Goal: Task Accomplishment & Management: Complete application form

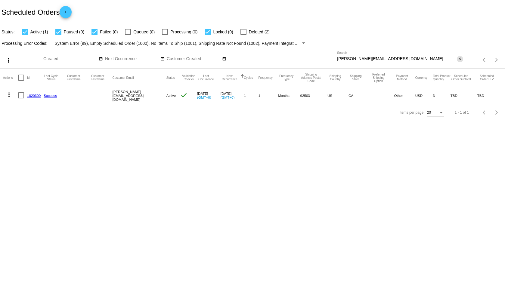
click at [460, 58] on mat-icon "close" at bounding box center [460, 59] width 4 height 5
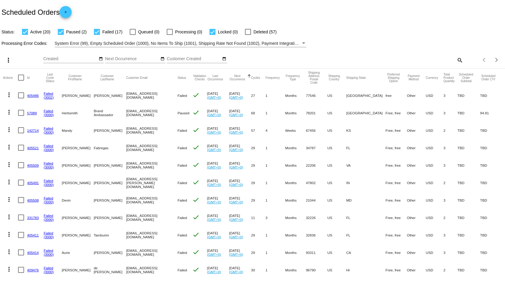
scroll to position [176, 0]
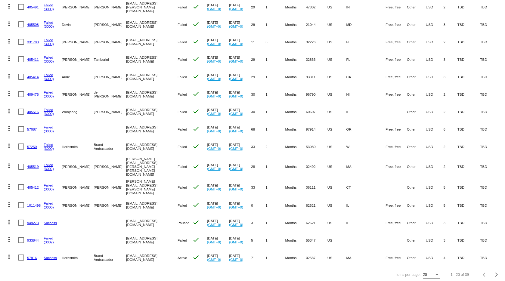
click at [425, 274] on div "20" at bounding box center [428, 275] width 11 height 4
drag, startPoint x: 423, startPoint y: 258, endPoint x: 428, endPoint y: 274, distance: 16.3
click at [428, 274] on div "5 10 20 30 100" at bounding box center [427, 248] width 27 height 54
click at [427, 272] on span "100" at bounding box center [426, 269] width 17 height 11
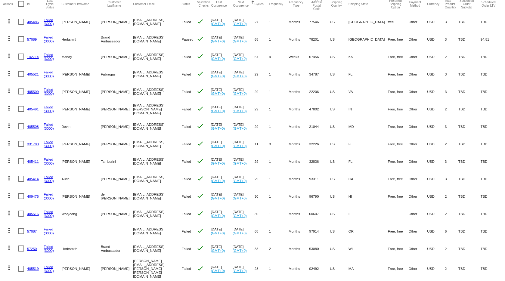
scroll to position [0, 0]
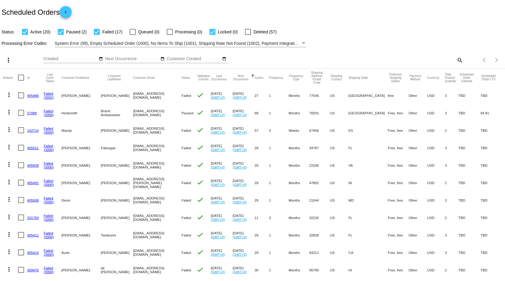
click at [458, 64] on mat-icon "search" at bounding box center [459, 59] width 7 height 9
click at [403, 62] on div "Search" at bounding box center [400, 58] width 126 height 12
paste input "kelsey.kozikowski@gmail.com"
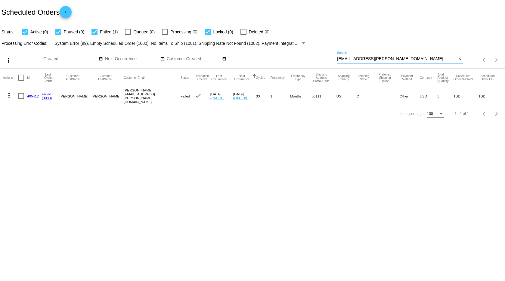
type input "kelsey.kozikowski@gmail.com"
click at [47, 96] on link "(3000)" at bounding box center [47, 98] width 10 height 4
click at [34, 97] on link "405412" at bounding box center [33, 96] width 12 height 4
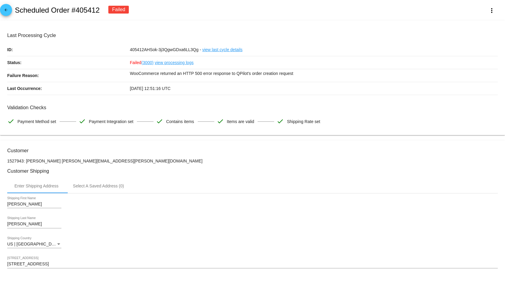
click at [170, 63] on link "view processing logs" at bounding box center [174, 62] width 39 height 13
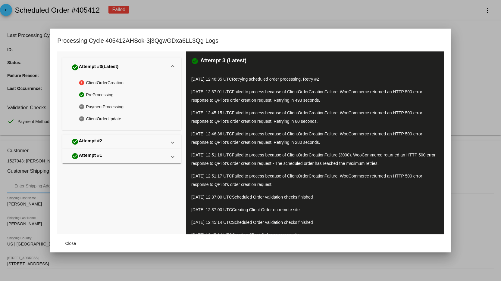
click at [469, 57] on div at bounding box center [250, 140] width 501 height 281
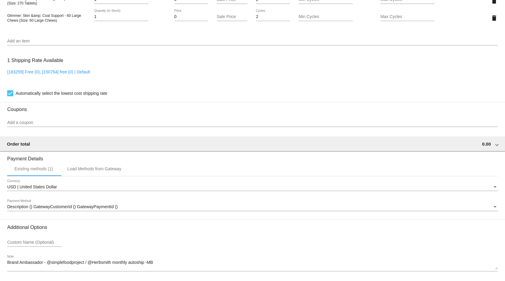
scroll to position [530, 0]
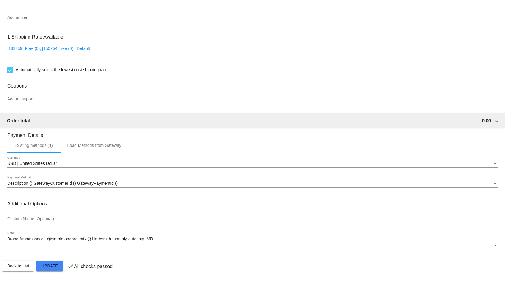
click at [109, 160] on div "USD | United States Dollar Currency" at bounding box center [252, 162] width 491 height 12
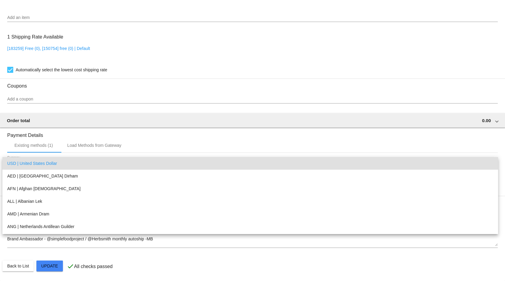
click at [141, 122] on div at bounding box center [252, 140] width 505 height 281
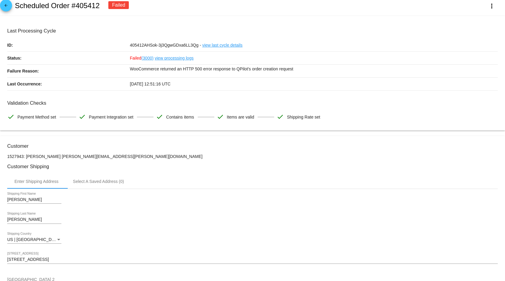
scroll to position [4, 0]
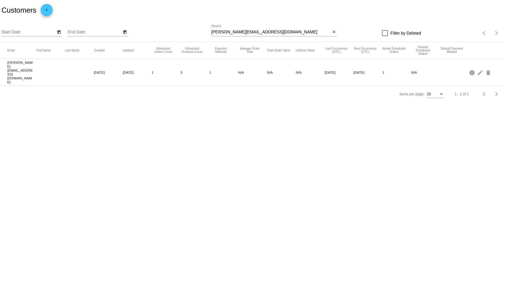
click at [270, 35] on div "andrea.mendoza_94@yahoo.com Search" at bounding box center [271, 31] width 120 height 12
click at [269, 30] on input "andrea.mendoza_94@yahoo.com" at bounding box center [271, 32] width 120 height 5
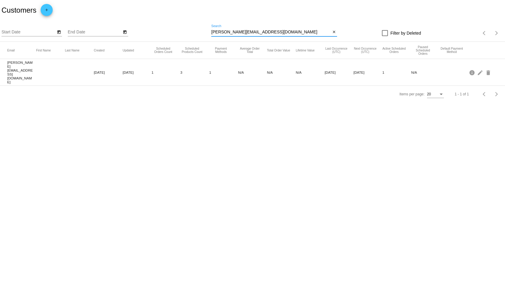
click at [269, 30] on input "andrea.mendoza_94@yahoo.com" at bounding box center [271, 32] width 120 height 5
paste input "kelsey.kozikowski@gmail"
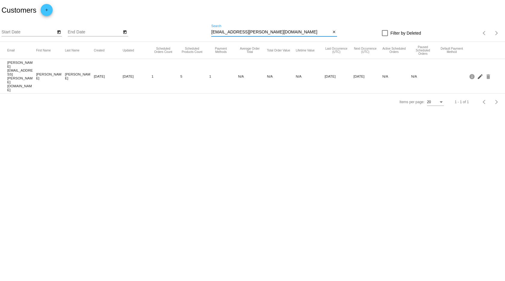
type input "[EMAIL_ADDRESS][PERSON_NAME][DOMAIN_NAME]"
click at [480, 72] on mat-icon "edit" at bounding box center [480, 76] width 7 height 9
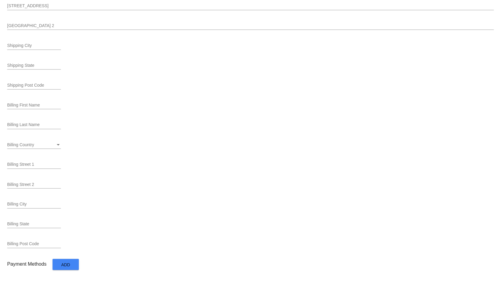
scroll to position [257, 0]
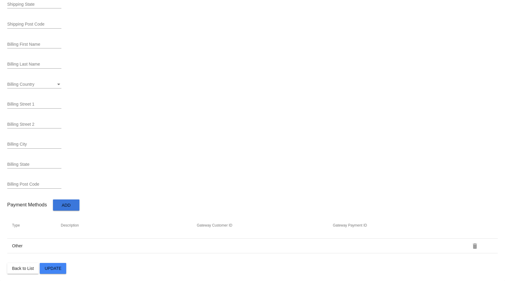
click at [57, 207] on button "Add" at bounding box center [66, 205] width 27 height 11
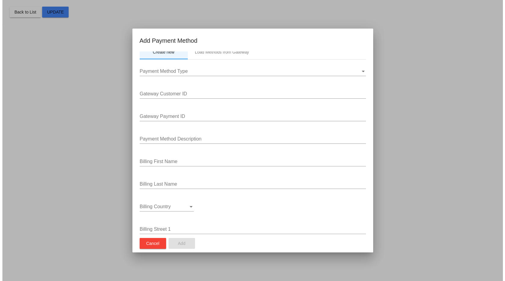
scroll to position [0, 0]
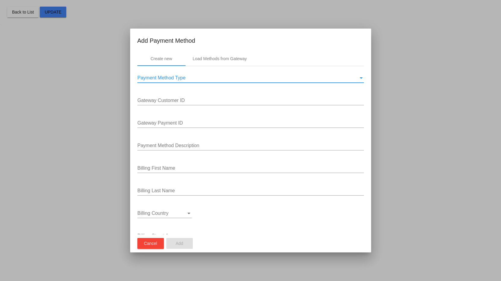
click at [194, 81] on div "Payment Method Type" at bounding box center [247, 77] width 221 height 5
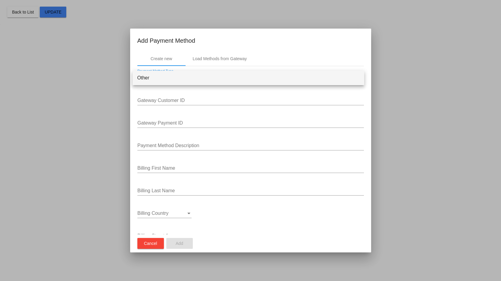
click at [173, 81] on span "Other" at bounding box center [248, 78] width 222 height 14
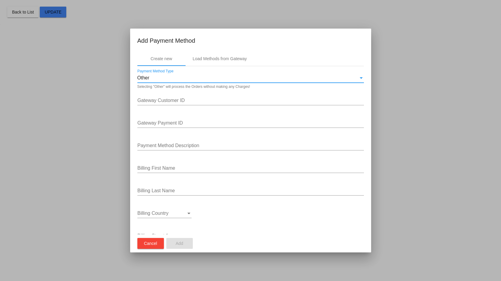
click at [88, 110] on div at bounding box center [250, 140] width 501 height 281
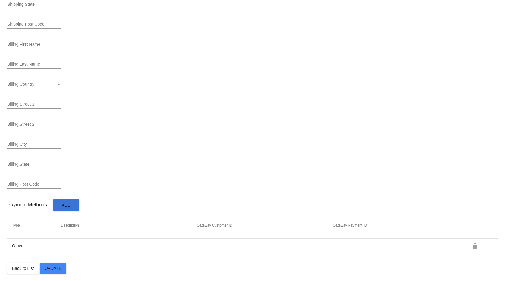
click at [59, 269] on span "Update" at bounding box center [53, 268] width 17 height 5
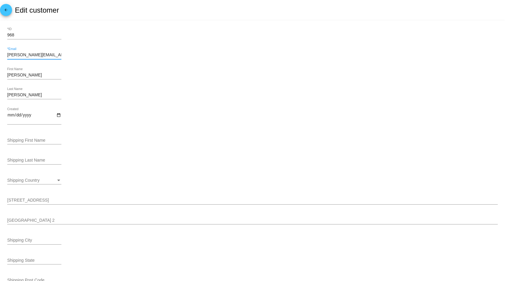
scroll to position [0, 3]
drag, startPoint x: 56, startPoint y: 54, endPoint x: 86, endPoint y: 53, distance: 29.8
click at [84, 53] on div "Kelsey.Kozikowski@gmail.com *Email" at bounding box center [252, 56] width 491 height 17
click at [117, 69] on div "Kelsey First Name" at bounding box center [252, 76] width 491 height 17
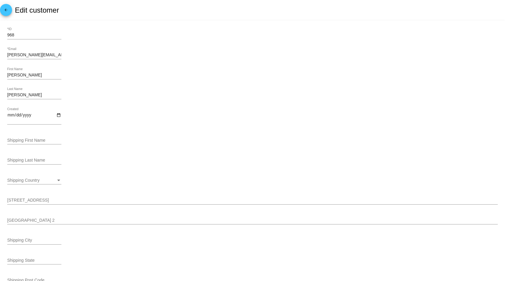
drag, startPoint x: 229, startPoint y: 103, endPoint x: 188, endPoint y: 106, distance: 41.1
click at [229, 103] on div "Kozikowski Last Name" at bounding box center [252, 96] width 491 height 17
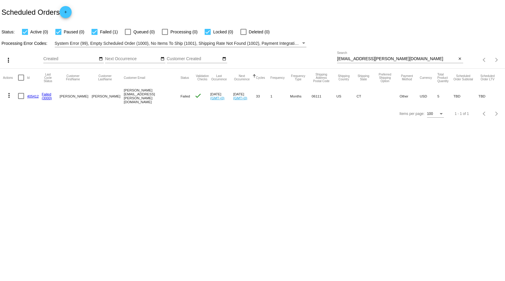
click at [10, 92] on mat-icon "more_vert" at bounding box center [8, 95] width 7 height 7
click at [39, 151] on span "Restart Processing" at bounding box center [39, 152] width 36 height 5
click at [373, 59] on input "[EMAIL_ADDRESS][PERSON_NAME][DOMAIN_NAME]" at bounding box center [397, 59] width 120 height 5
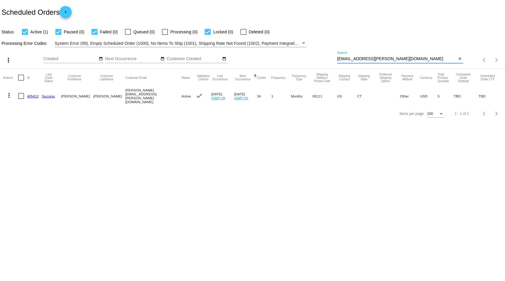
paste input "Lifewithmollyandleila@yahoo"
type input "Lifewithmollyandleila@yahoo.com"
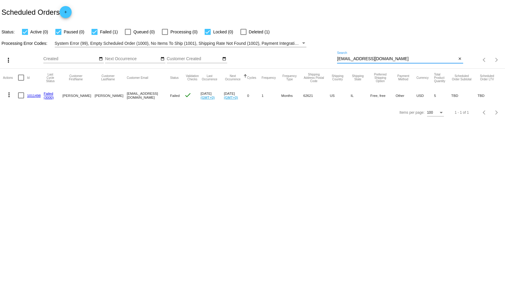
click at [10, 94] on mat-icon "more_vert" at bounding box center [8, 94] width 7 height 7
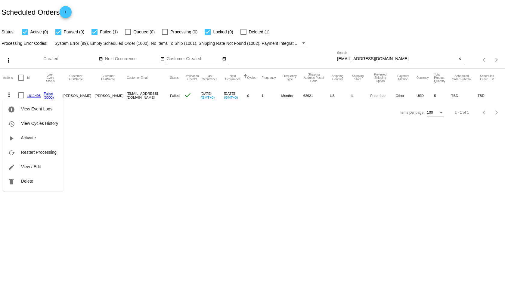
click at [170, 135] on div at bounding box center [252, 140] width 505 height 281
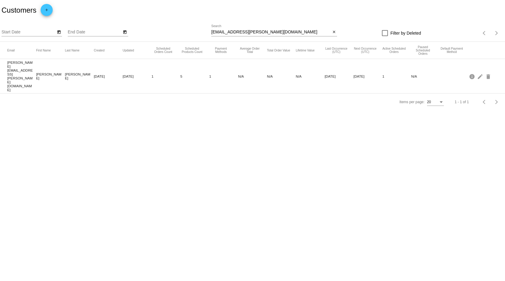
click at [254, 33] on input "[EMAIL_ADDRESS][PERSON_NAME][DOMAIN_NAME]" at bounding box center [271, 32] width 120 height 5
click at [254, 33] on input "kelsey.kozikowski@gmail.com" at bounding box center [271, 32] width 120 height 5
paste input "Lifewithmollyandleila@yahoo"
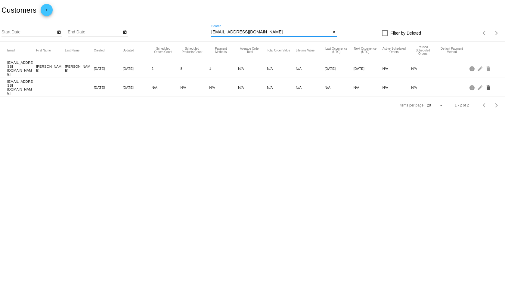
type input "[EMAIL_ADDRESS][DOMAIN_NAME]"
click at [489, 83] on mat-icon "delete" at bounding box center [489, 87] width 7 height 9
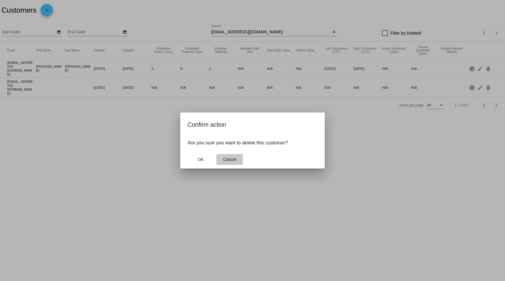
click at [227, 158] on span "Cancel" at bounding box center [229, 159] width 13 height 5
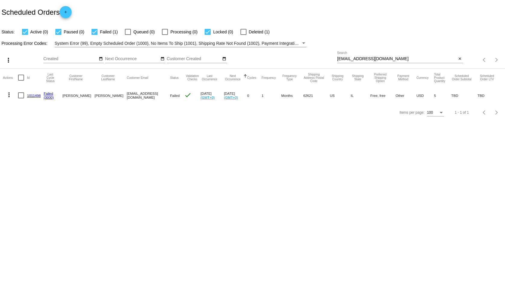
click at [10, 94] on mat-icon "more_vert" at bounding box center [8, 94] width 7 height 7
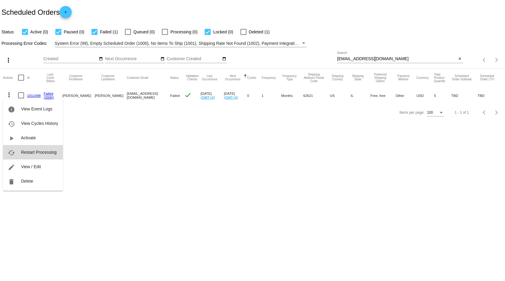
click at [36, 153] on span "Restart Processing" at bounding box center [39, 152] width 36 height 5
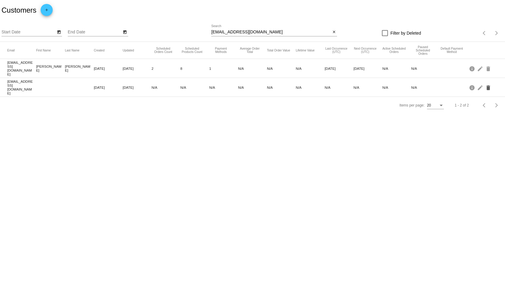
click at [490, 83] on mat-icon "delete" at bounding box center [489, 87] width 7 height 9
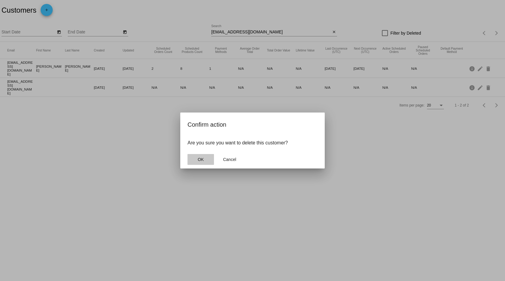
click at [202, 159] on span "OK" at bounding box center [201, 159] width 6 height 5
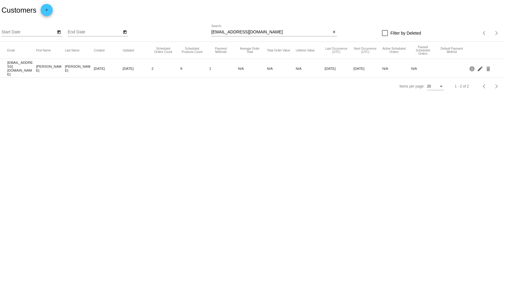
click at [481, 67] on mat-icon "edit" at bounding box center [480, 68] width 7 height 9
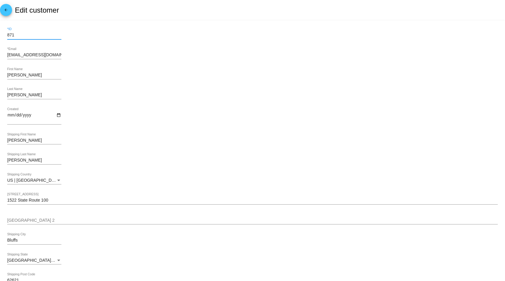
drag, startPoint x: -11, startPoint y: 35, endPoint x: -14, endPoint y: 35, distance: 3.9
click at [0, 35] on html "arrow_back Edit customer 871 *ID [EMAIL_ADDRESS][DOMAIN_NAME] *Email [PERSON_NA…" at bounding box center [252, 140] width 505 height 281
type input "976"
click at [248, 90] on div "[PERSON_NAME] Last Name" at bounding box center [252, 96] width 491 height 17
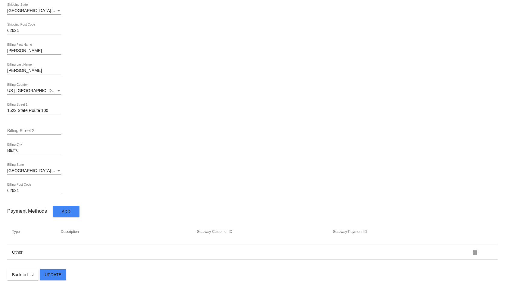
scroll to position [257, 0]
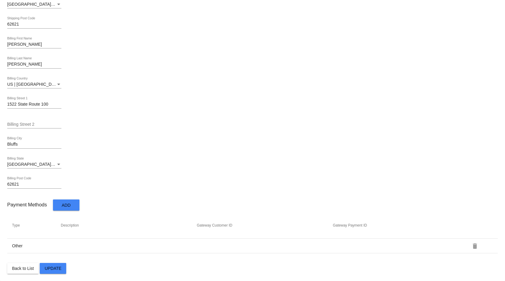
click at [56, 267] on span "Update" at bounding box center [53, 268] width 17 height 5
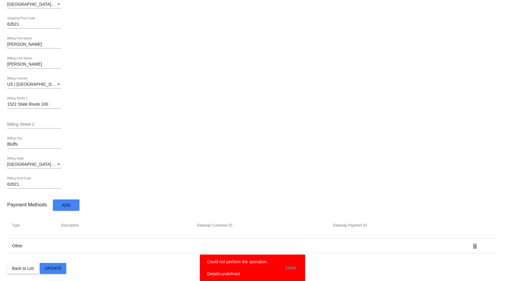
click at [293, 269] on button "Close" at bounding box center [291, 268] width 14 height 18
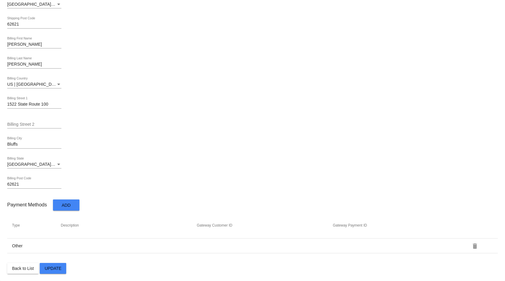
click at [38, 273] on button "Back to List" at bounding box center [22, 268] width 31 height 11
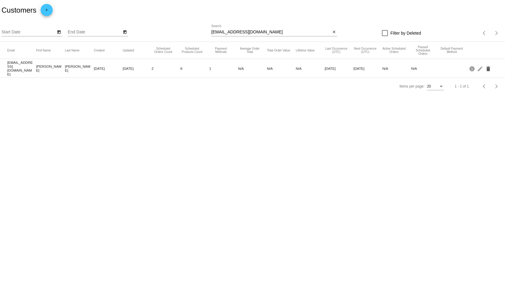
click at [492, 66] on mat-icon "delete" at bounding box center [489, 68] width 7 height 9
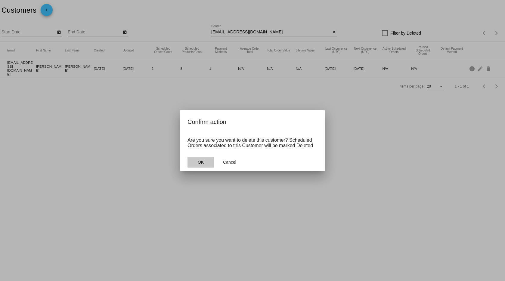
click at [205, 158] on button "OK" at bounding box center [201, 162] width 27 height 11
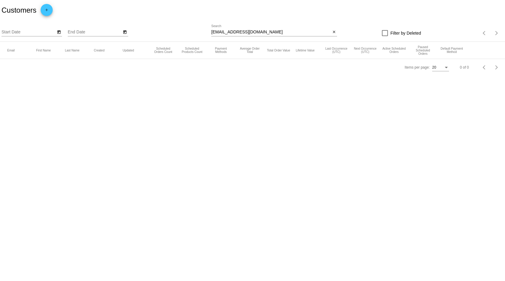
click at [264, 37] on div "Lifewithmollyandleila@yahoo.com Search close" at bounding box center [274, 33] width 126 height 17
click at [264, 32] on input "[EMAIL_ADDRESS][DOMAIN_NAME]" at bounding box center [271, 32] width 120 height 5
click at [336, 31] on mat-icon "close" at bounding box center [334, 32] width 4 height 5
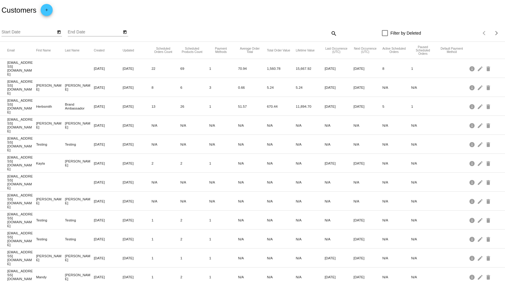
click at [332, 31] on mat-icon "search" at bounding box center [333, 33] width 7 height 9
click at [260, 34] on input "Search" at bounding box center [274, 32] width 126 height 5
paste input "[EMAIL_ADDRESS][DOMAIN_NAME]"
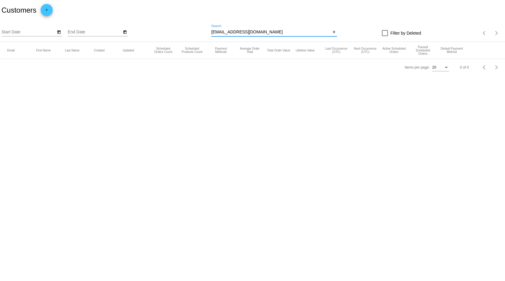
type input "[EMAIL_ADDRESS][DOMAIN_NAME]"
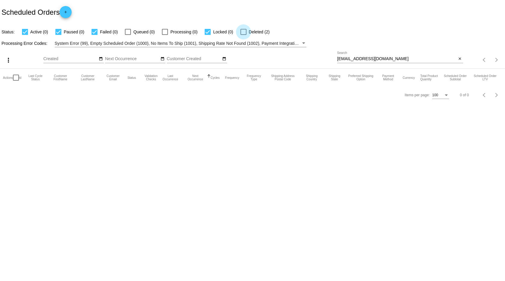
click at [243, 33] on label "Deleted (2)" at bounding box center [255, 31] width 29 height 7
click at [243, 35] on input "Deleted (2)" at bounding box center [243, 35] width 0 height 0
checkbox input "true"
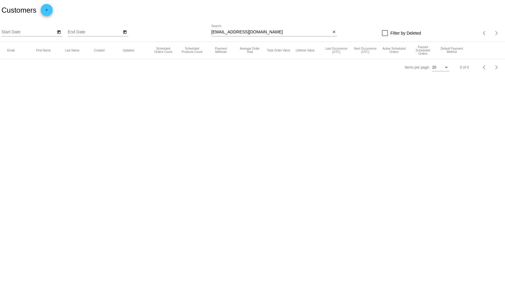
click at [52, 11] on button "add" at bounding box center [47, 10] width 12 height 12
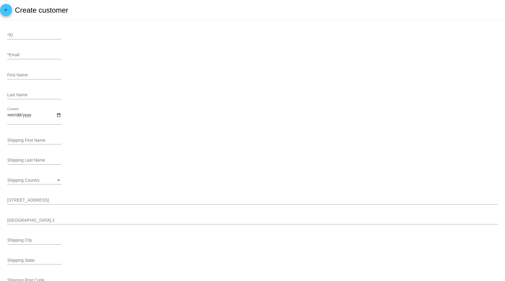
click at [17, 36] on input "*ID" at bounding box center [34, 35] width 54 height 5
type input "976"
click at [15, 54] on input "*Email" at bounding box center [34, 55] width 54 height 5
paste input "[EMAIL_ADDRESS][DOMAIN_NAME]"
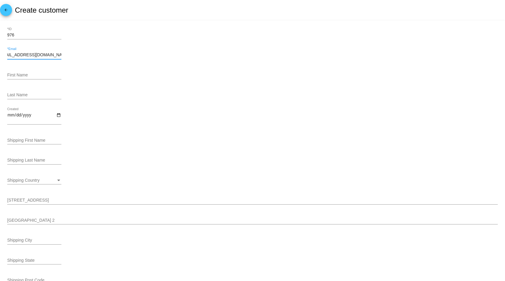
type input "[EMAIL_ADDRESS][DOMAIN_NAME]"
click at [199, 83] on div "First Name" at bounding box center [252, 76] width 491 height 17
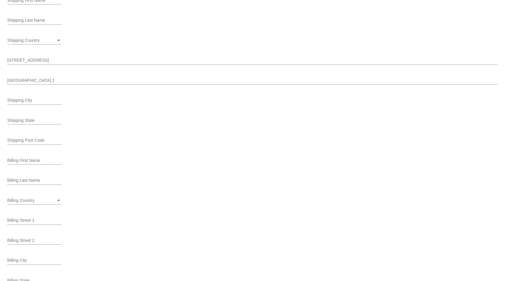
scroll to position [190, 0]
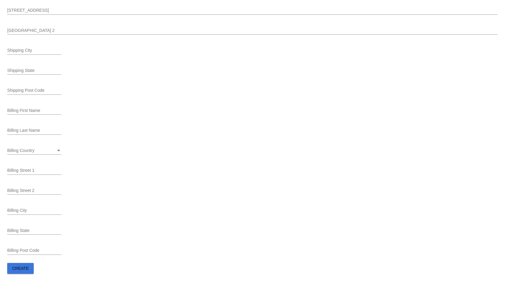
click at [25, 270] on span "Create" at bounding box center [20, 268] width 17 height 5
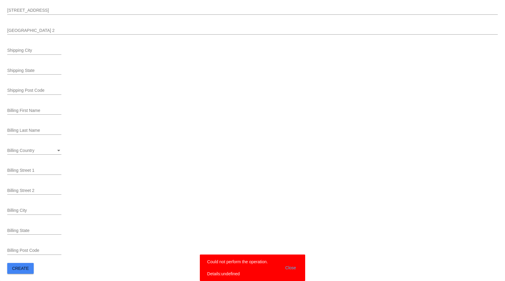
click at [27, 266] on span "Create" at bounding box center [20, 268] width 17 height 5
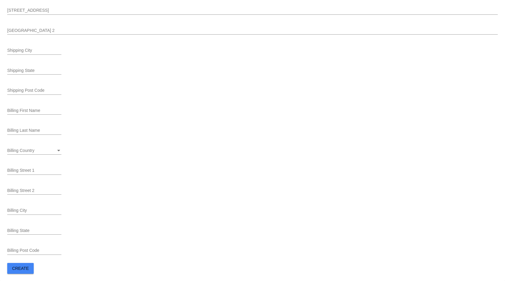
click at [23, 263] on mat-card-content "976 *ID [EMAIL_ADDRESS][DOMAIN_NAME] *Email First Name Last Name Created Shippi…" at bounding box center [252, 56] width 491 height 437
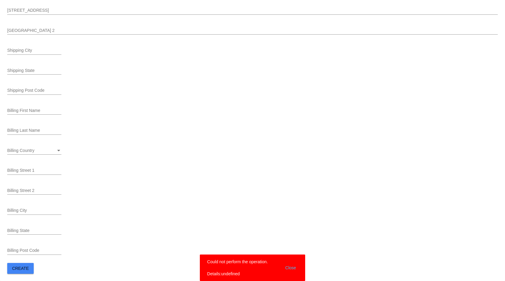
click at [23, 263] on mat-card-content "976 *ID [EMAIL_ADDRESS][DOMAIN_NAME] *Email First Name Last Name Created Shippi…" at bounding box center [252, 56] width 491 height 437
drag, startPoint x: 23, startPoint y: 263, endPoint x: 164, endPoint y: 253, distance: 140.4
click at [38, 263] on mat-card-content "976 *ID [EMAIL_ADDRESS][DOMAIN_NAME] *Email First Name Last Name Created Shippi…" at bounding box center [252, 56] width 491 height 437
click at [290, 268] on button "Close" at bounding box center [291, 268] width 14 height 18
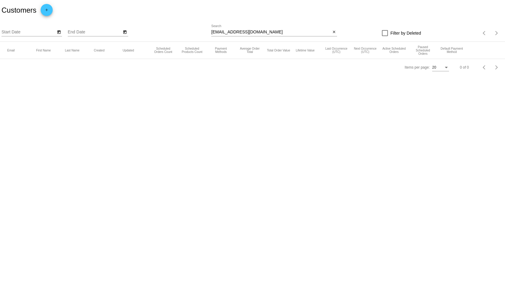
click at [280, 33] on input "Lifewithmollyandleila@yahoo.com" at bounding box center [271, 32] width 120 height 5
type input "[EMAIL_ADDRESS][DOMAIN_NAME]"
click at [46, 10] on mat-icon "add" at bounding box center [46, 11] width 7 height 7
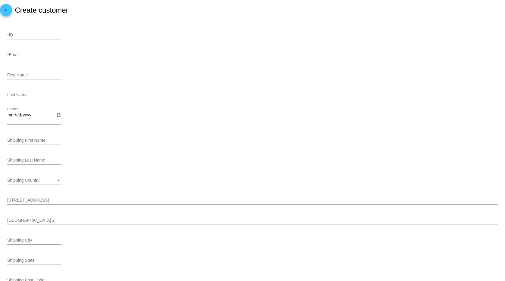
click at [27, 56] on input "*Email" at bounding box center [34, 55] width 54 height 5
paste input "[EMAIL_ADDRESS][DOMAIN_NAME]"
click at [33, 35] on input "*ID" at bounding box center [34, 35] width 54 height 5
click at [202, 61] on div "Lifewithmollyandleila@yahoo.com *Email" at bounding box center [252, 56] width 491 height 17
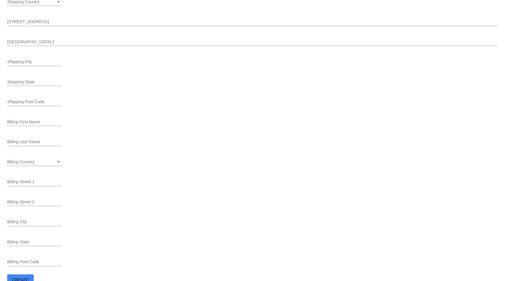
scroll to position [190, 0]
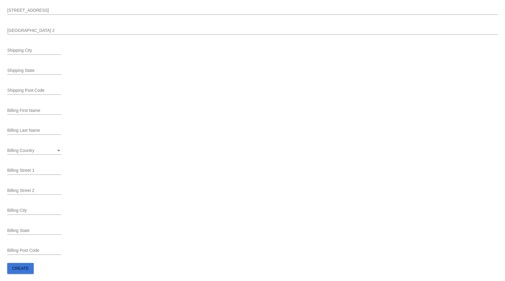
click at [23, 271] on button "Create" at bounding box center [20, 268] width 27 height 11
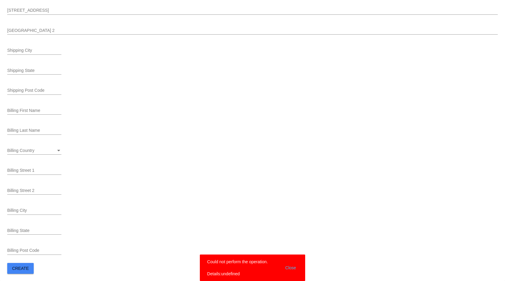
click at [26, 271] on button "Create" at bounding box center [20, 268] width 27 height 11
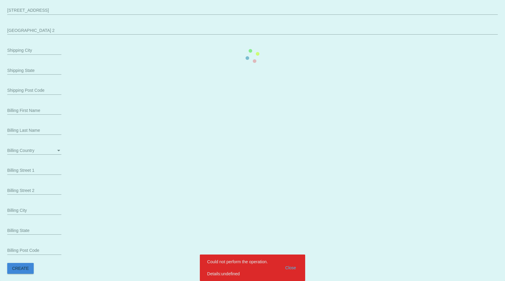
click at [26, 271] on button "Create" at bounding box center [20, 268] width 27 height 11
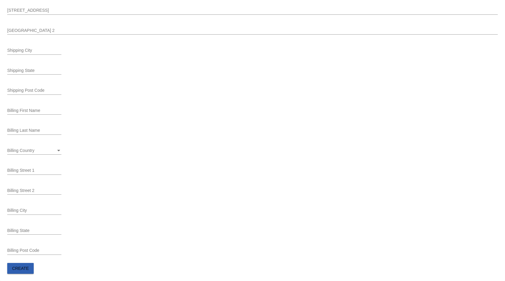
click at [26, 271] on button "Create" at bounding box center [20, 268] width 27 height 11
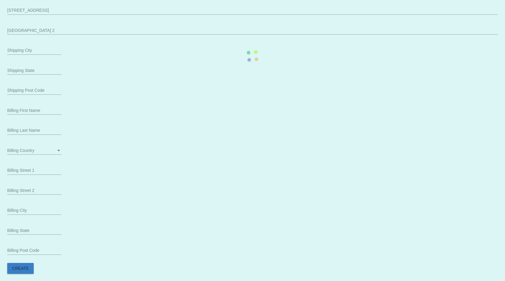
click at [26, 270] on mat-card "*ID Lifewithmollyandleila@yahoo.com *Email First Name Last Name Created Shippin…" at bounding box center [252, 55] width 505 height 451
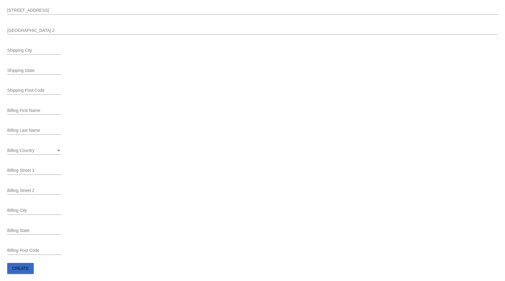
click at [26, 270] on span "Create" at bounding box center [20, 268] width 17 height 5
click at [24, 269] on mat-card "*ID Lifewithmollyandleila@yahoo.com *Email First Name Last Name Created Shippin…" at bounding box center [252, 55] width 505 height 451
click at [24, 269] on span "Create" at bounding box center [20, 268] width 17 height 5
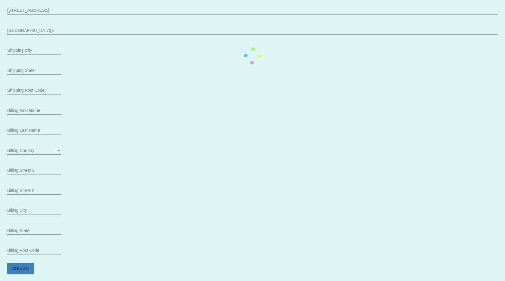
click at [24, 269] on span "Create" at bounding box center [20, 268] width 17 height 5
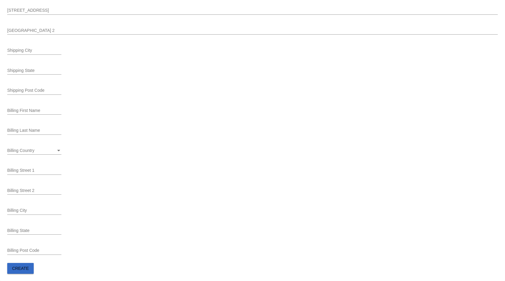
click at [24, 269] on span "Create" at bounding box center [20, 268] width 17 height 5
click at [24, 269] on mat-card "*ID Lifewithmollyandleila@yahoo.com *Email First Name Last Name Created Shippin…" at bounding box center [252, 55] width 505 height 451
click at [24, 269] on span "Create" at bounding box center [20, 268] width 17 height 5
click at [24, 269] on mat-card "*ID Lifewithmollyandleila@yahoo.com *Email First Name Last Name Created Shippin…" at bounding box center [252, 55] width 505 height 451
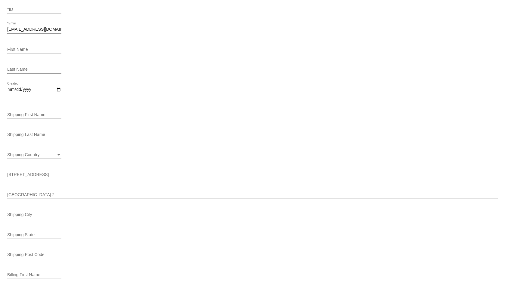
scroll to position [0, 0]
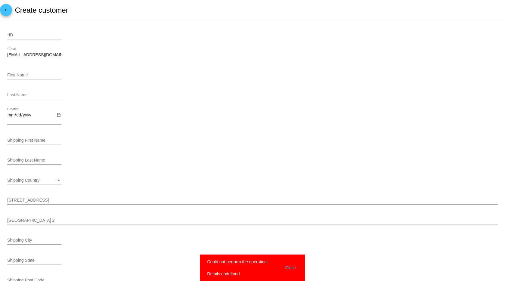
click at [53, 55] on input "[EMAIL_ADDRESS][DOMAIN_NAME]" at bounding box center [34, 55] width 54 height 5
drag, startPoint x: 53, startPoint y: 55, endPoint x: 77, endPoint y: 55, distance: 24.1
click at [77, 55] on div "Lifewithmollyandleila@yahoo.com *Email" at bounding box center [252, 56] width 491 height 17
click at [61, 55] on input "[EMAIL_ADDRESS][DOMAIN_NAME]" at bounding box center [34, 55] width 54 height 5
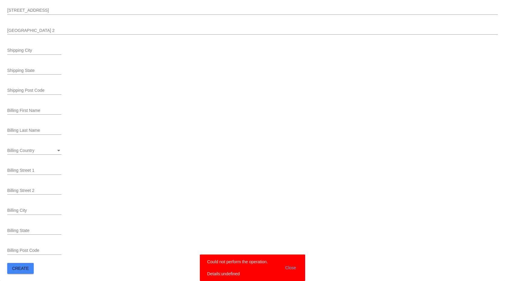
scroll to position [190, 0]
type input "[EMAIL_ADDRESS][DOMAIN_NAME]"
drag, startPoint x: 29, startPoint y: 278, endPoint x: 25, endPoint y: 270, distance: 8.8
click at [28, 277] on mat-card "*ID Lifewithmollyandleila@yahoo.co *Email First Name Last Name Created Shipping…" at bounding box center [252, 55] width 505 height 451
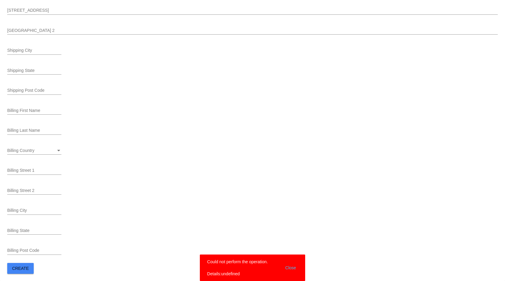
click at [22, 268] on span "Create" at bounding box center [20, 268] width 17 height 5
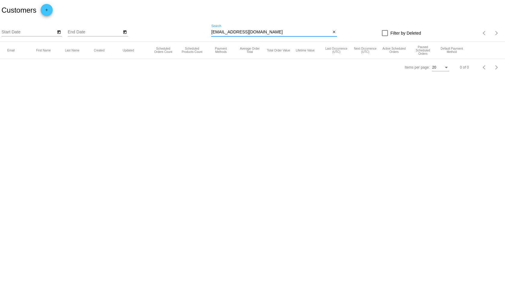
drag, startPoint x: 263, startPoint y: 31, endPoint x: 184, endPoint y: 27, distance: 78.7
click at [192, 27] on div "Start Date End Date [EMAIL_ADDRESS][DOMAIN_NAME] Search close Filter by Deleted…" at bounding box center [252, 30] width 505 height 21
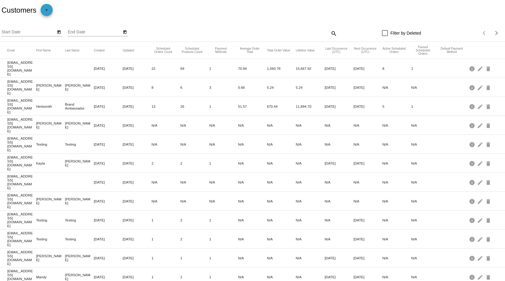
click at [45, 9] on mat-icon "add" at bounding box center [46, 11] width 7 height 7
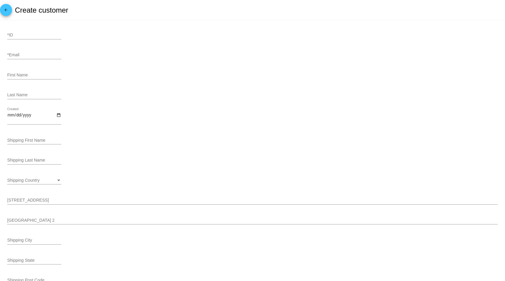
click at [29, 34] on input "*ID" at bounding box center [34, 35] width 54 height 5
type input "976"
click at [27, 56] on input "*Email" at bounding box center [34, 55] width 54 height 5
paste input "[EMAIL_ADDRESS][DOMAIN_NAME]"
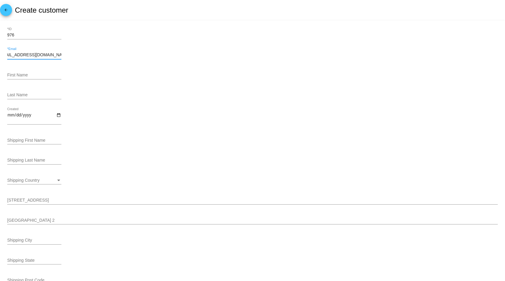
type input "[EMAIL_ADDRESS][DOMAIN_NAME]"
click at [203, 75] on div "First Name" at bounding box center [252, 76] width 491 height 17
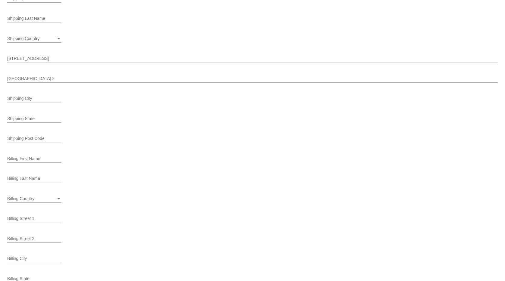
scroll to position [190, 0]
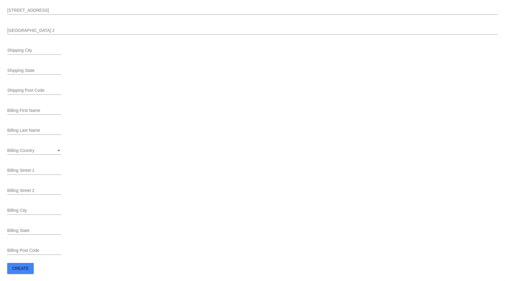
click at [30, 264] on button "Create" at bounding box center [20, 268] width 27 height 11
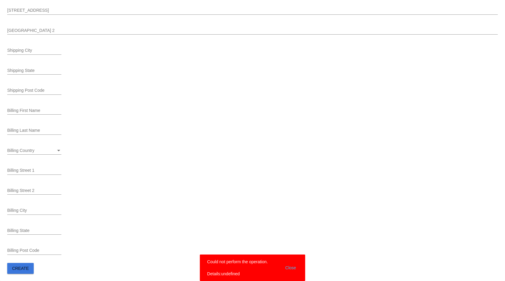
click at [30, 265] on button "Create" at bounding box center [20, 268] width 27 height 11
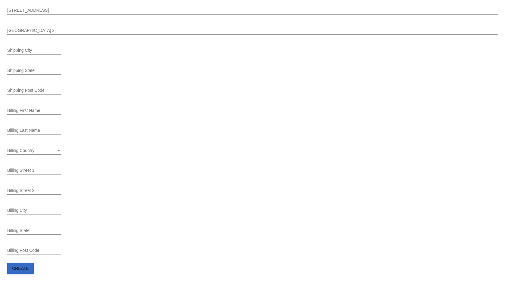
click at [30, 266] on button "Create" at bounding box center [20, 268] width 27 height 11
click at [30, 265] on button "Create" at bounding box center [20, 268] width 27 height 11
